Goal: Check status

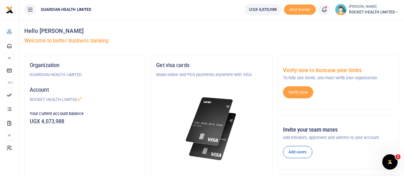
click at [324, 11] on icon at bounding box center [324, 9] width 6 height 7
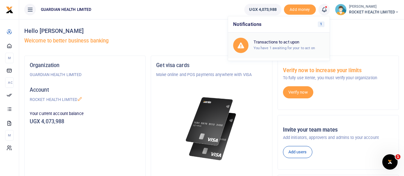
click at [270, 50] on small "You have 1 awaiting for your to act on" at bounding box center [285, 48] width 62 height 4
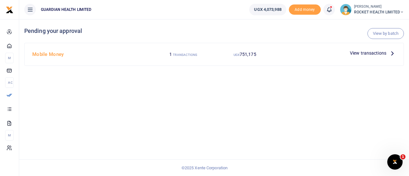
click at [368, 56] on span "View transactions" at bounding box center [368, 53] width 36 height 7
